Goal: Transaction & Acquisition: Obtain resource

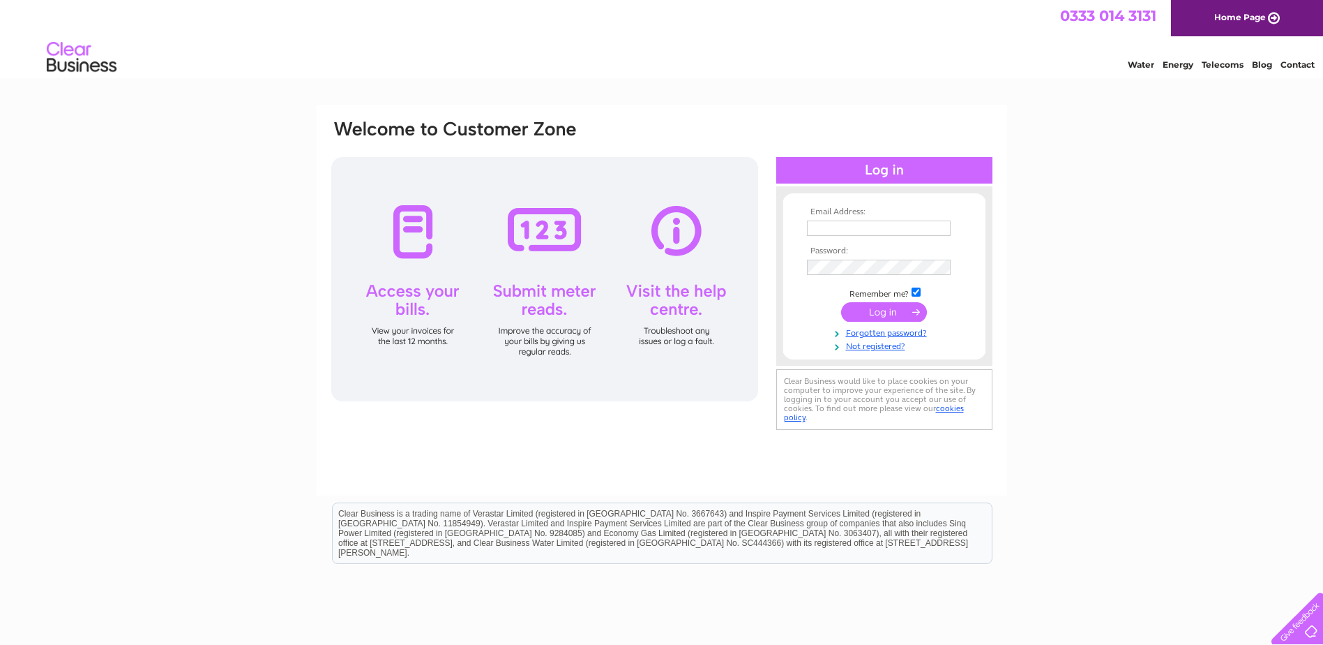
type input "jane.gregory@belronuk.com"
click at [880, 320] on input "submit" at bounding box center [884, 312] width 86 height 20
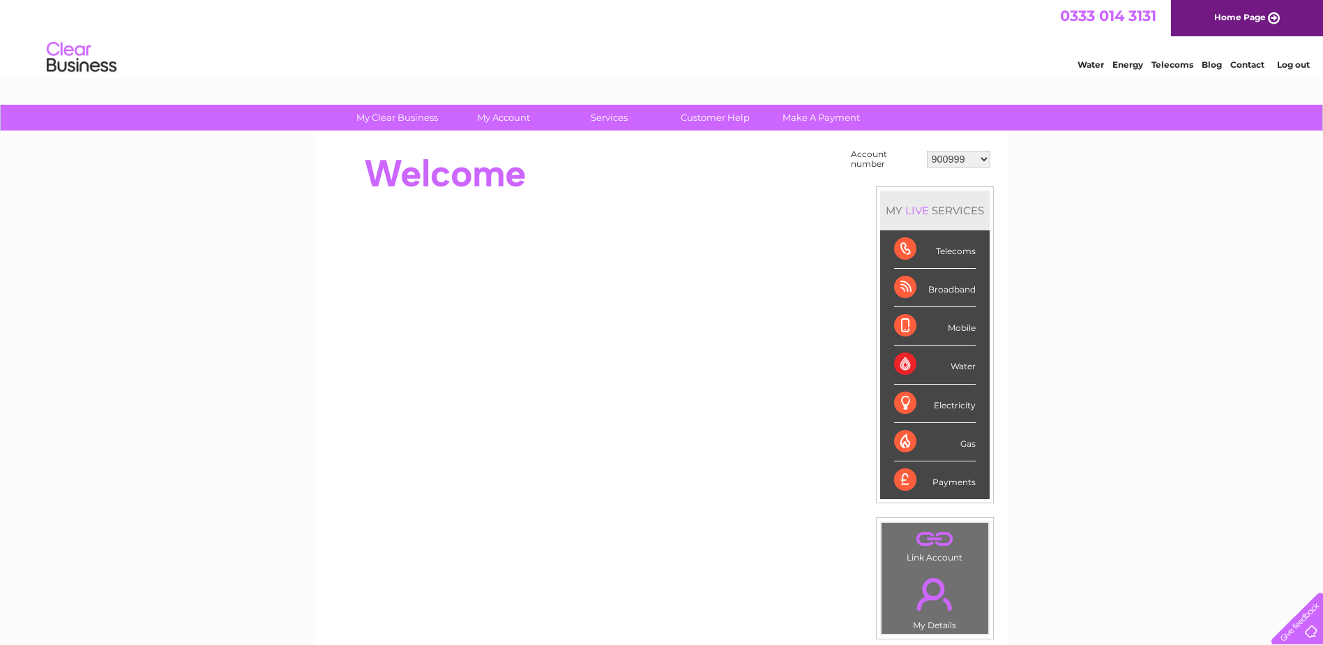
click at [943, 169] on td "900999 901003 901007 966182 1144869 30283575 30319694" at bounding box center [959, 159] width 70 height 27
click at [947, 161] on select "900999 901003 901007 966182 1144869 30283575 30319694" at bounding box center [958, 159] width 63 height 17
select select "30319694"
click at [927, 151] on select "900999 901003 901007 966182 1144869 30283575 30319694" at bounding box center [958, 159] width 63 height 17
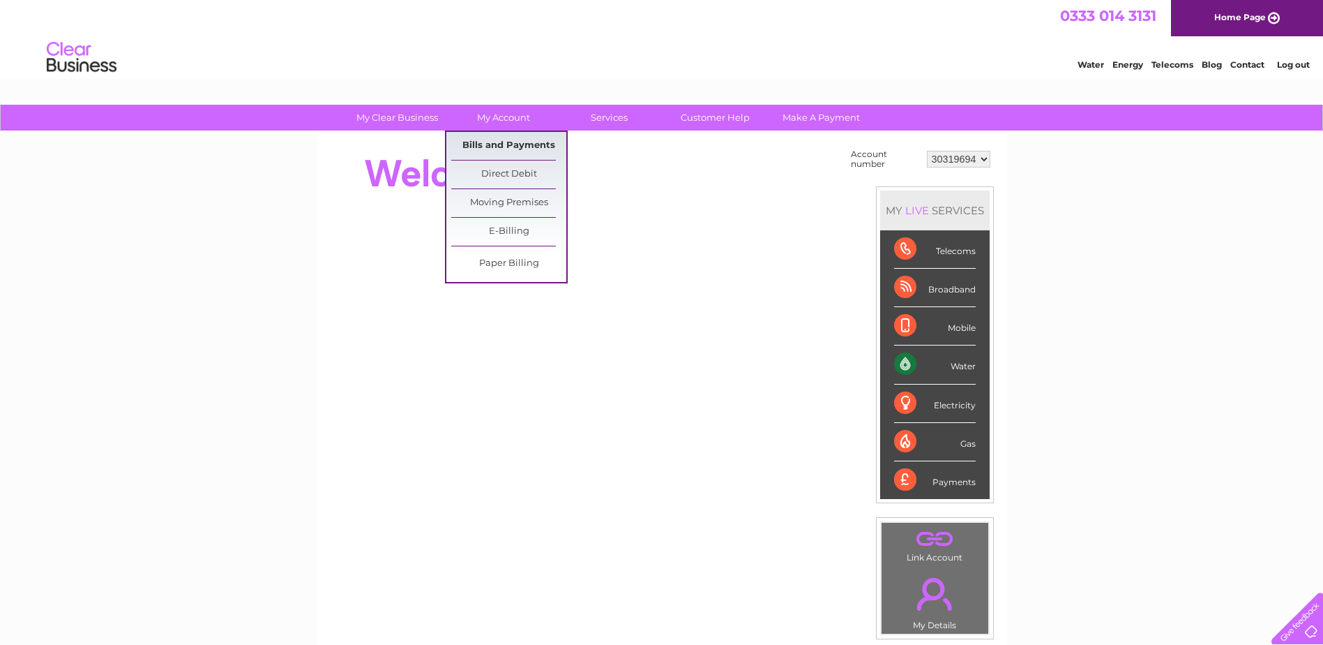
click at [476, 151] on link "Bills and Payments" at bounding box center [508, 146] width 115 height 28
click at [477, 148] on link "Bills and Payments" at bounding box center [508, 146] width 115 height 28
click at [479, 145] on link "Bills and Payments" at bounding box center [508, 146] width 115 height 28
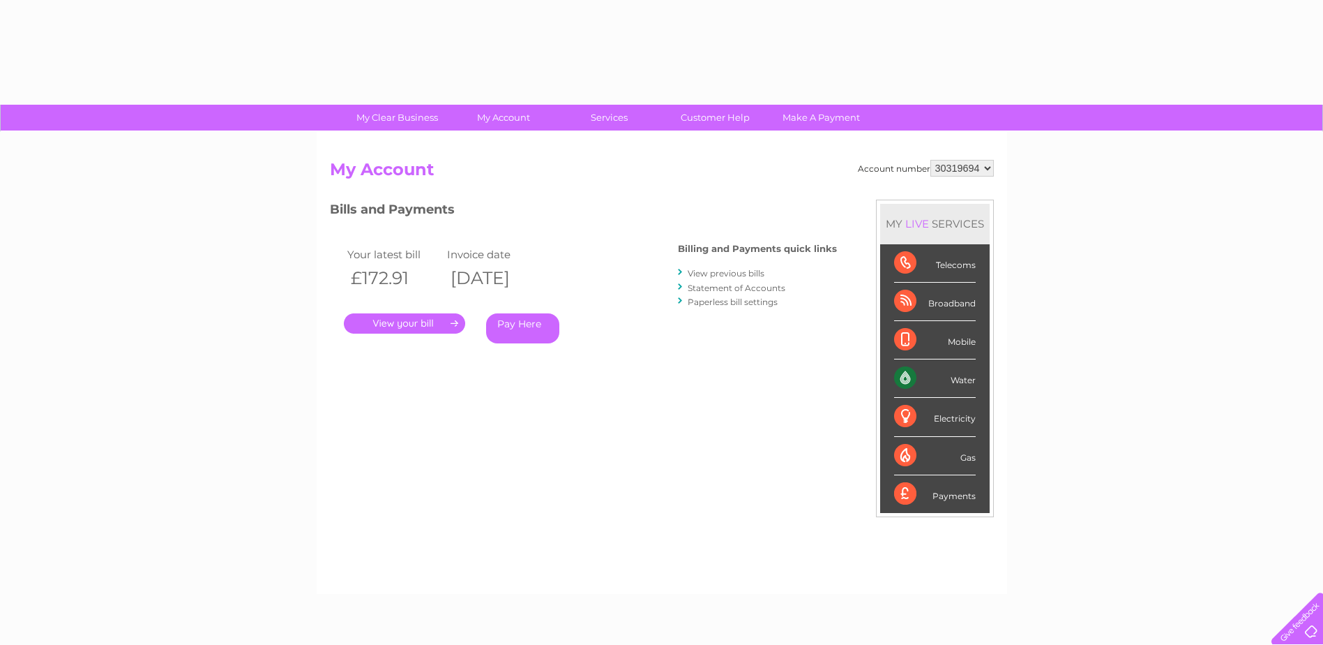
click at [947, 170] on select "900999 901003 901007 966182 1144869 30283575 30319694" at bounding box center [962, 168] width 63 height 17
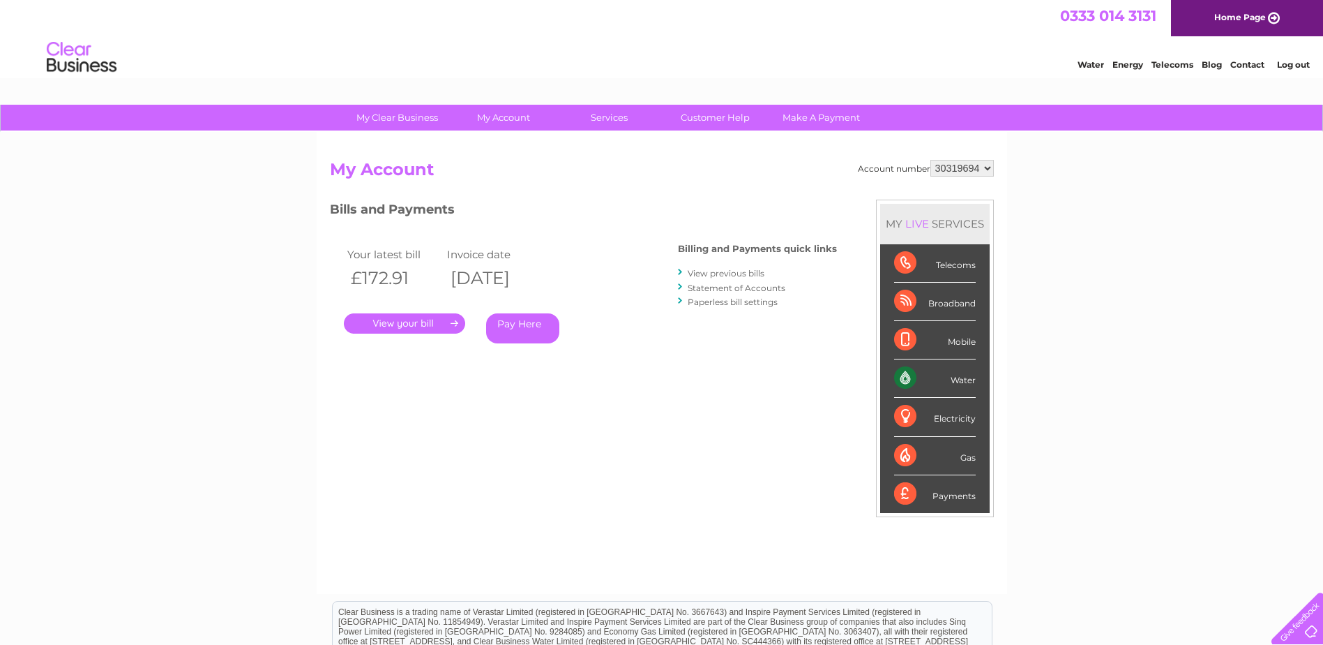
click at [931, 160] on select "900999 901003 901007 966182 1144869 30283575 30319694" at bounding box center [962, 168] width 63 height 17
click at [977, 170] on select "900999 901003 901007 966182 1144869 30283575 30319694" at bounding box center [962, 168] width 63 height 17
click at [931, 160] on select "900999 901003 901007 966182 1144869 30283575 30319694" at bounding box center [962, 168] width 63 height 17
click at [448, 327] on link "." at bounding box center [404, 323] width 121 height 20
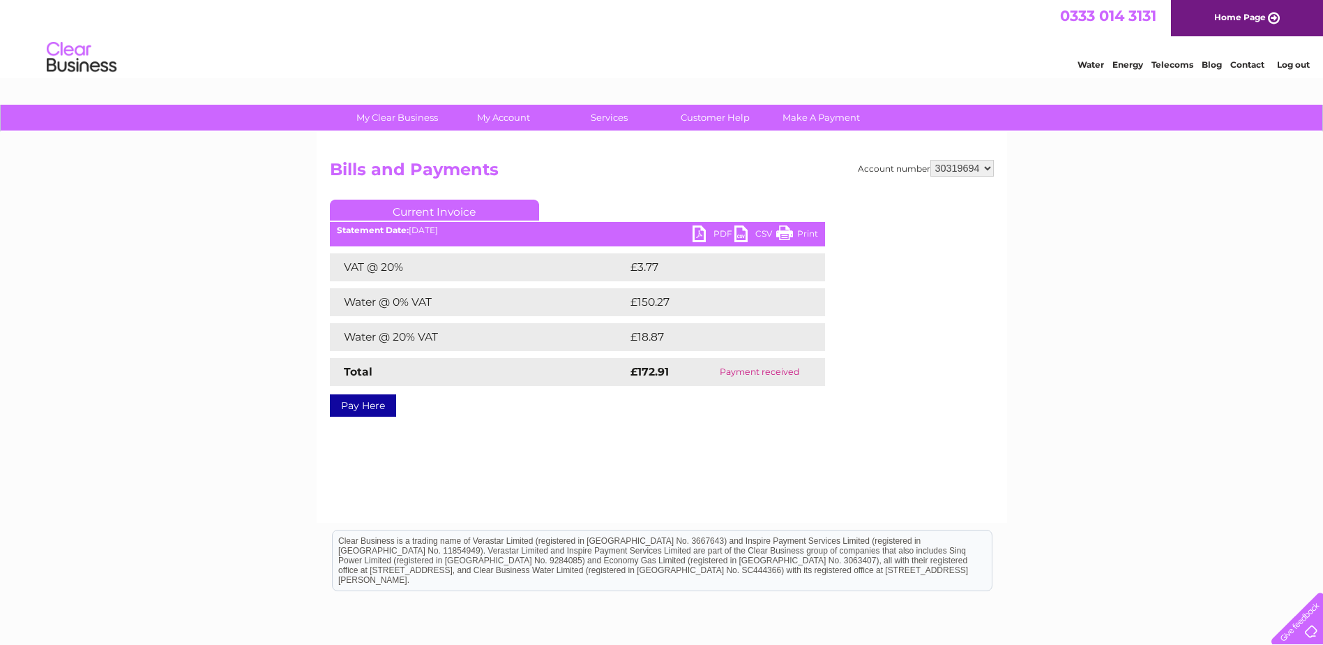
click at [696, 235] on link "PDF" at bounding box center [714, 235] width 42 height 20
